Goal: Navigation & Orientation: Find specific page/section

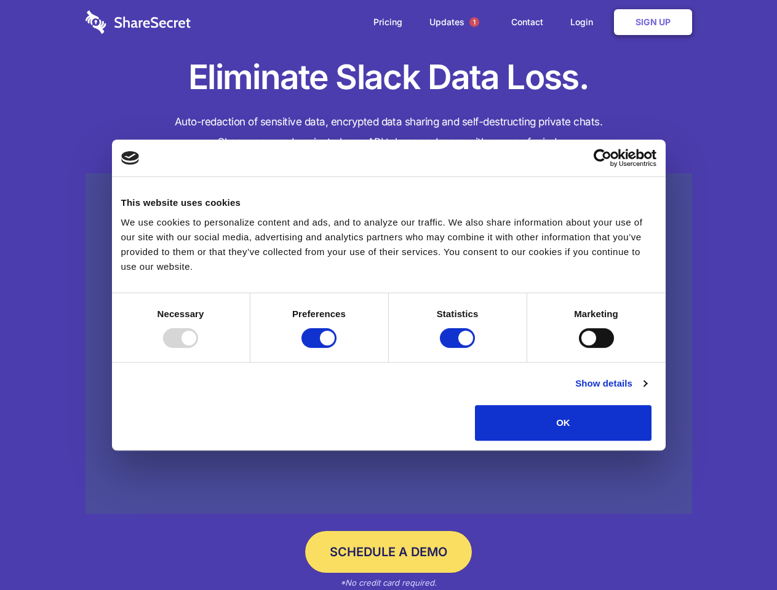
click at [198, 348] on div at bounding box center [180, 338] width 35 height 20
click at [336, 348] on input "Preferences" at bounding box center [318, 338] width 35 height 20
checkbox input "false"
click at [459, 348] on input "Statistics" at bounding box center [457, 338] width 35 height 20
checkbox input "false"
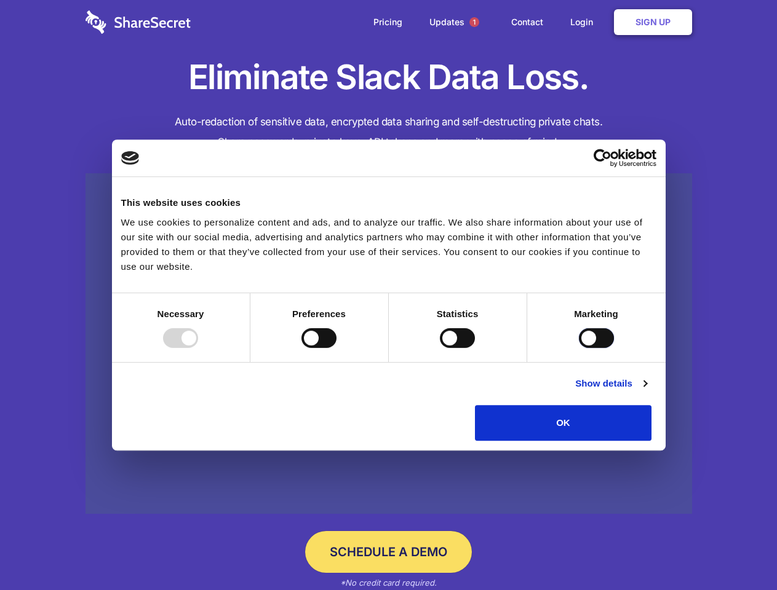
click at [579, 348] on input "Marketing" at bounding box center [596, 338] width 35 height 20
checkbox input "true"
click at [646, 391] on link "Show details" at bounding box center [610, 383] width 71 height 15
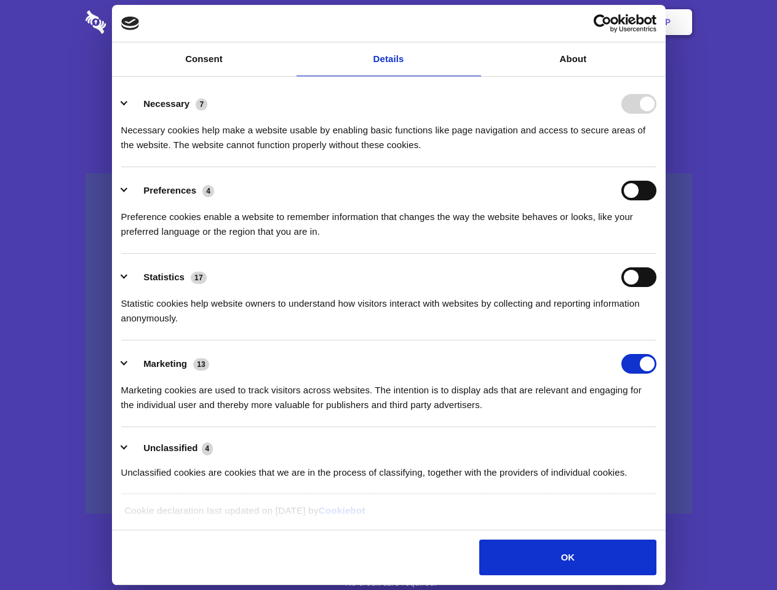
click at [662, 445] on div "Details Necessary 7 Necessary cookies help make a website usable by enabling ba…" at bounding box center [388, 304] width 547 height 446
click at [473, 22] on span "1" at bounding box center [474, 22] width 10 height 10
